Goal: Communication & Community: Answer question/provide support

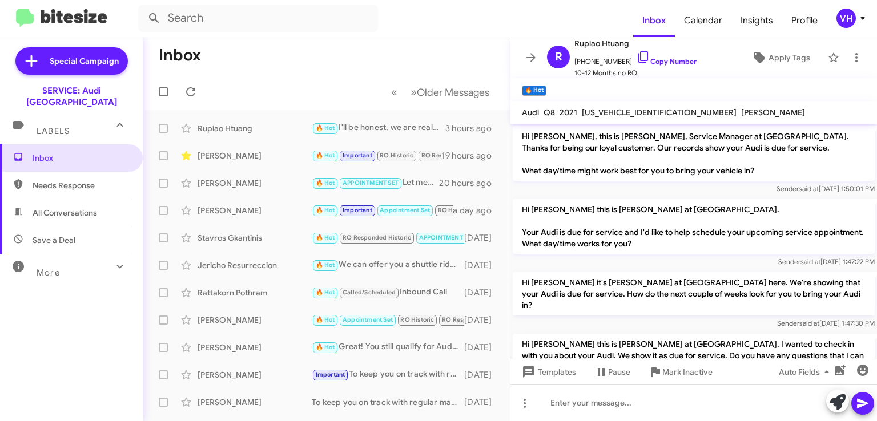
scroll to position [474, 0]
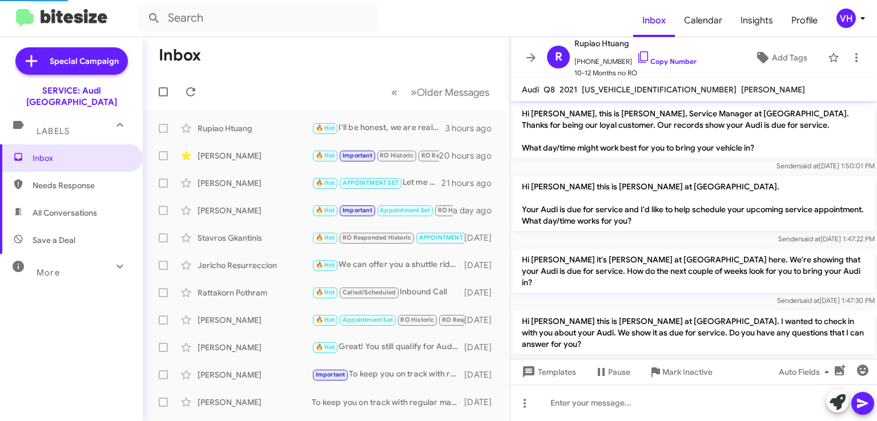
scroll to position [497, 0]
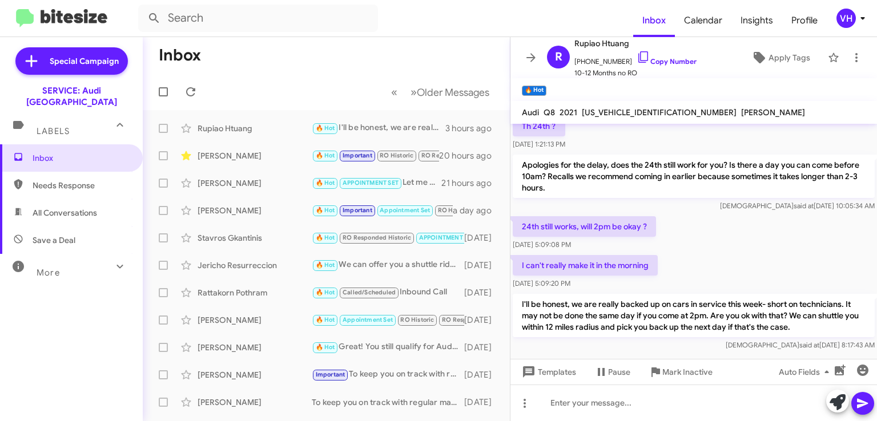
click at [779, 323] on p "I'll be honest, we are really backed up on cars in service this week- short on …" at bounding box center [694, 315] width 362 height 43
click at [788, 238] on div "24th still works, will 2pm be okay ? [DATE] 5:09:08 PM" at bounding box center [693, 233] width 367 height 39
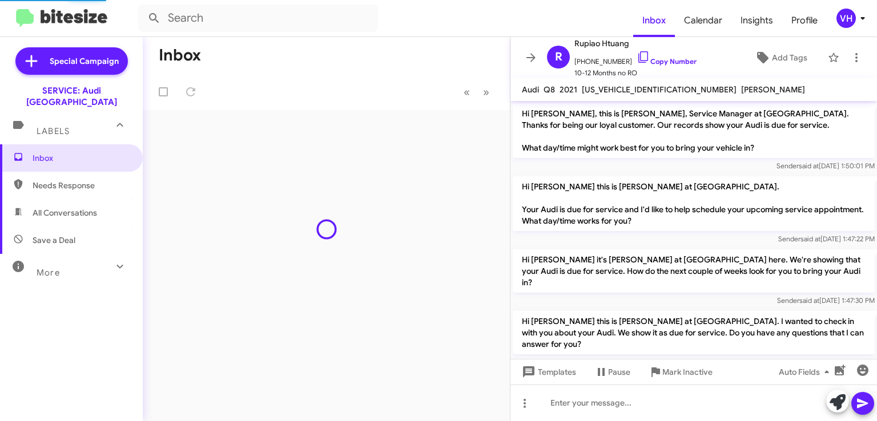
scroll to position [497, 0]
